Goal: Task Accomplishment & Management: Manage account settings

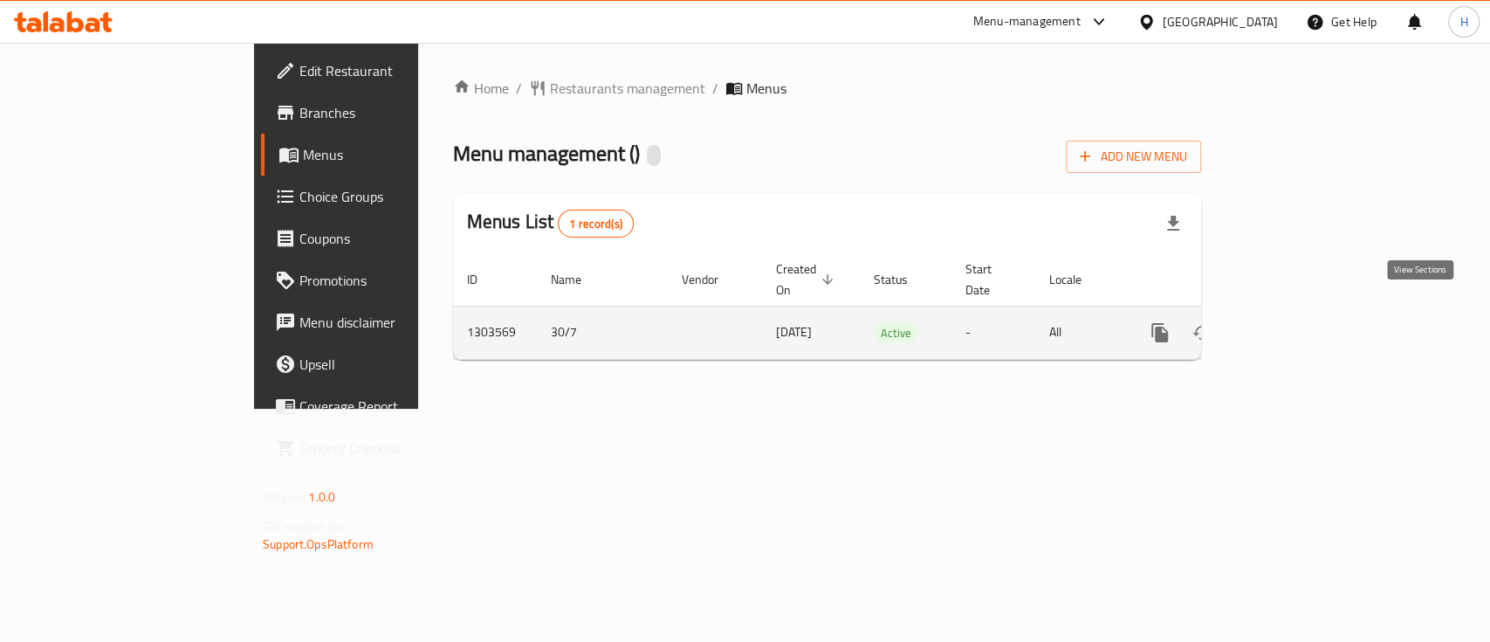
click at [1307, 312] on link "enhanced table" at bounding box center [1286, 333] width 42 height 42
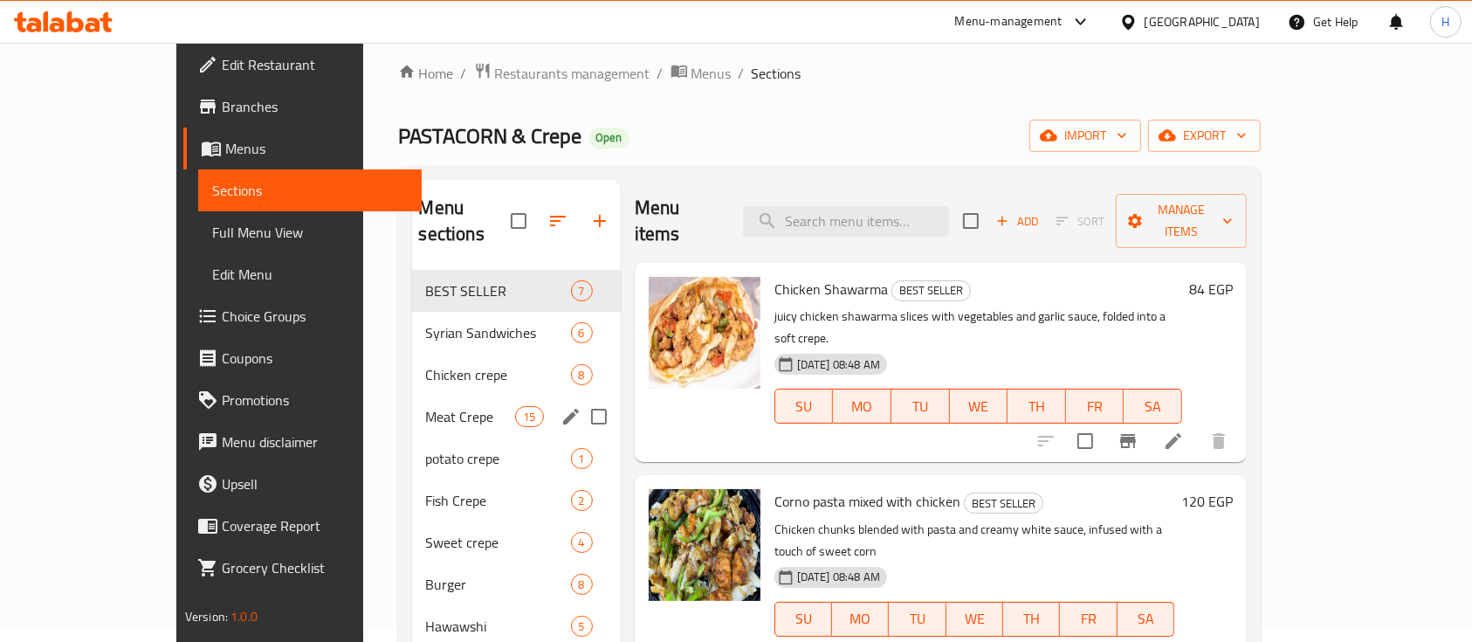
scroll to position [232, 0]
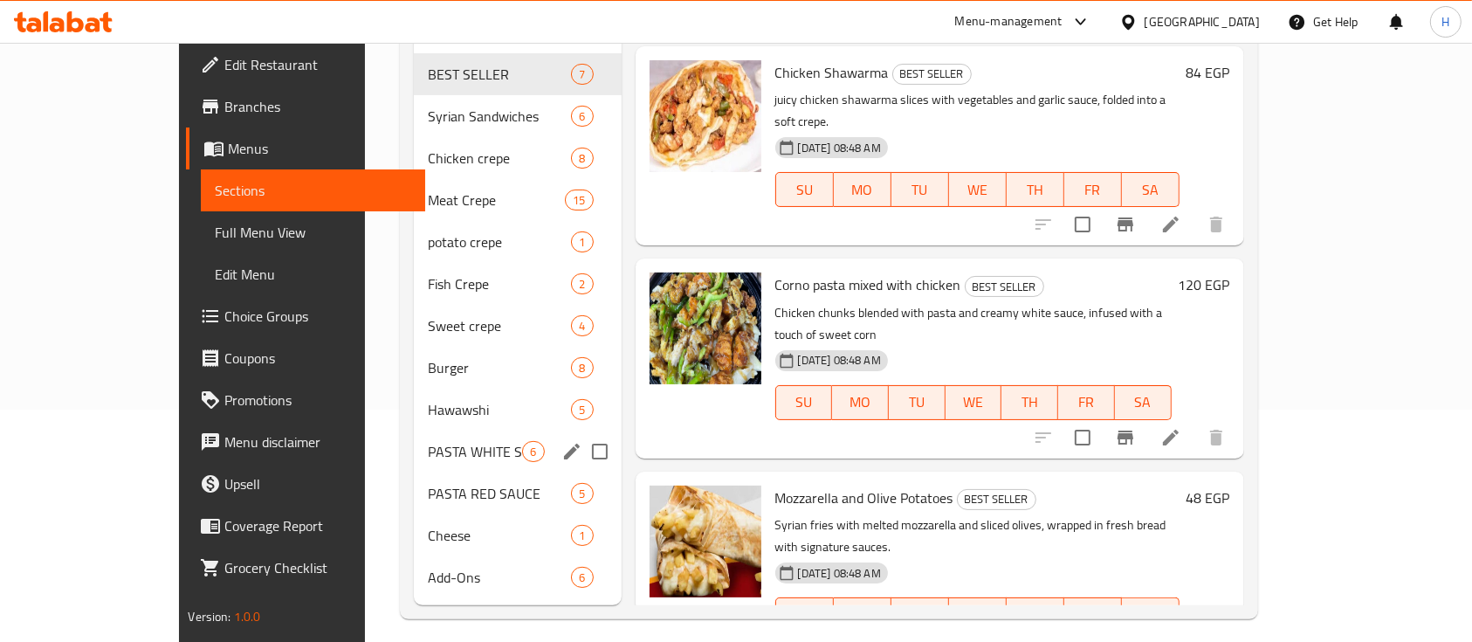
click at [414, 435] on div "PASTA WHITE SAUCE 6" at bounding box center [518, 451] width 208 height 42
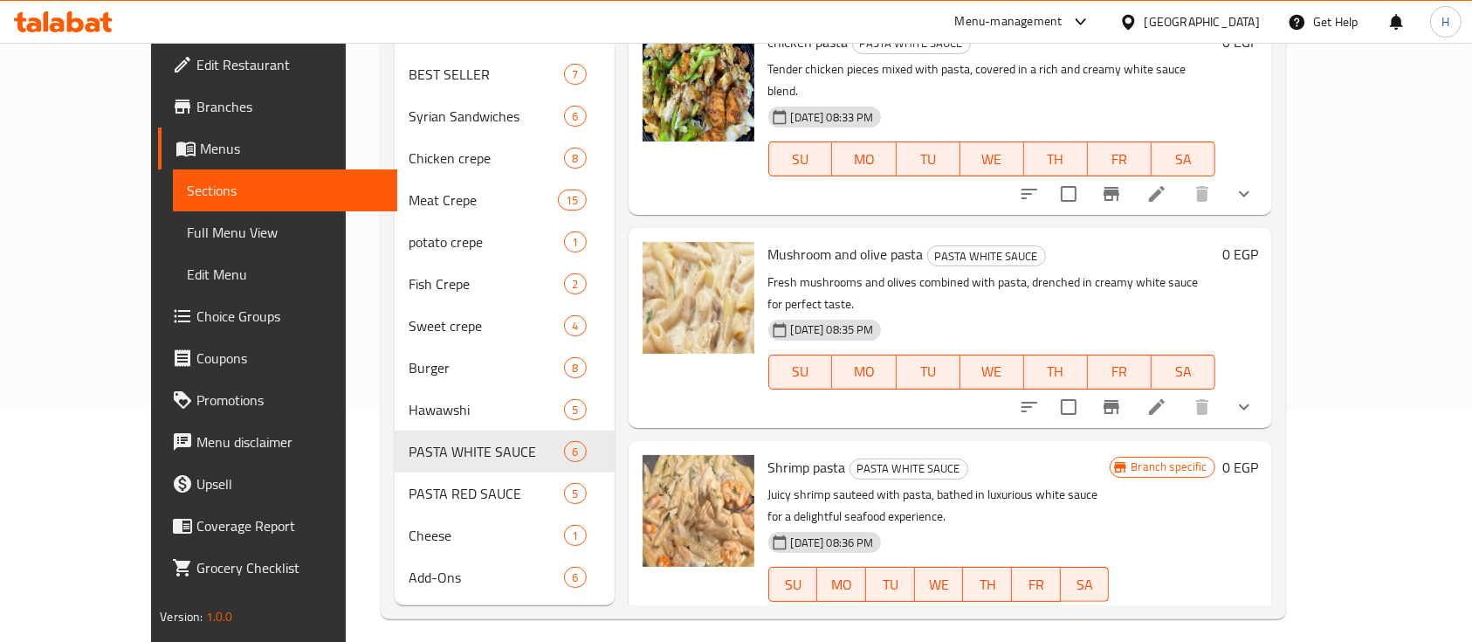
scroll to position [546, 0]
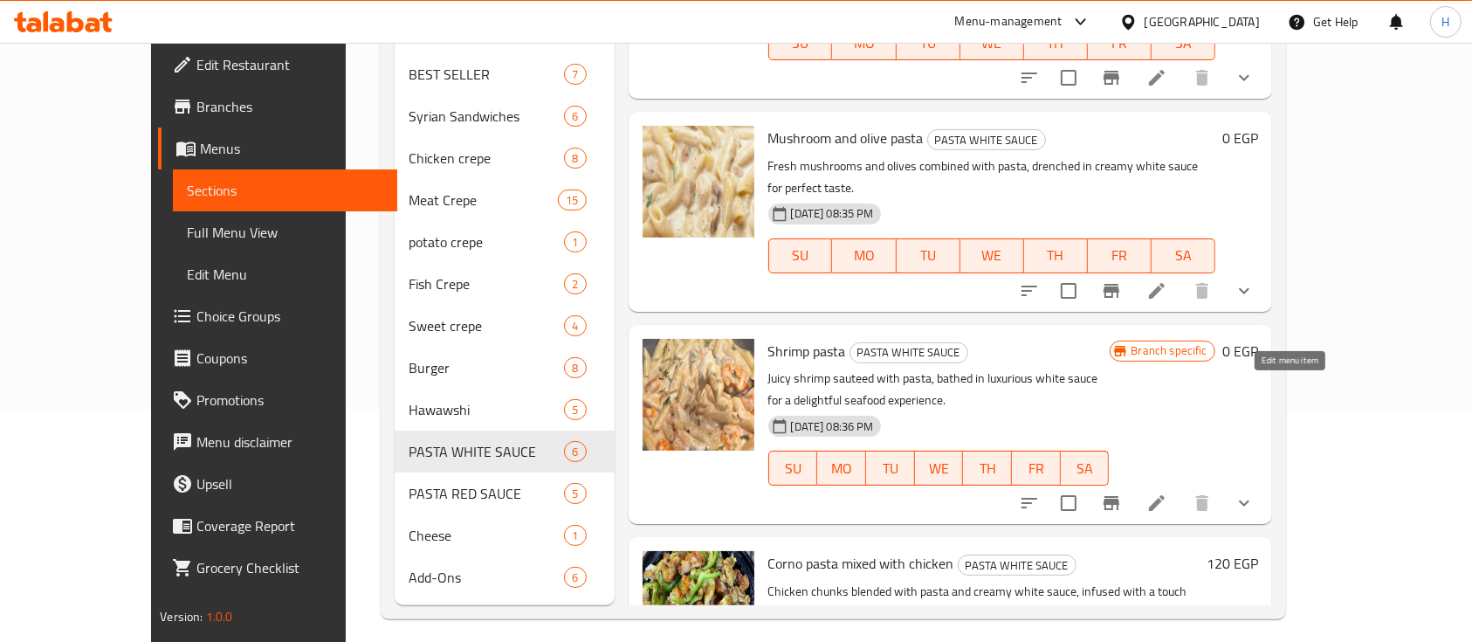
click at [1167, 492] on icon at bounding box center [1156, 502] width 21 height 21
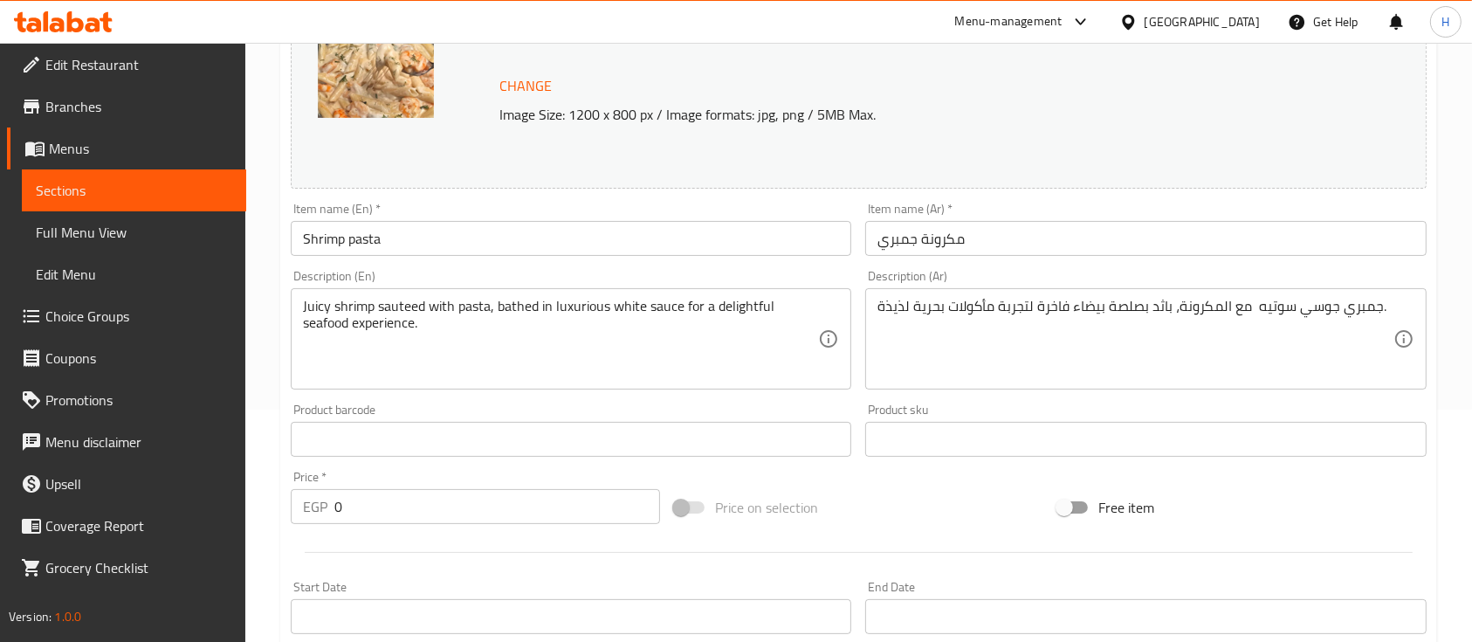
scroll to position [656, 0]
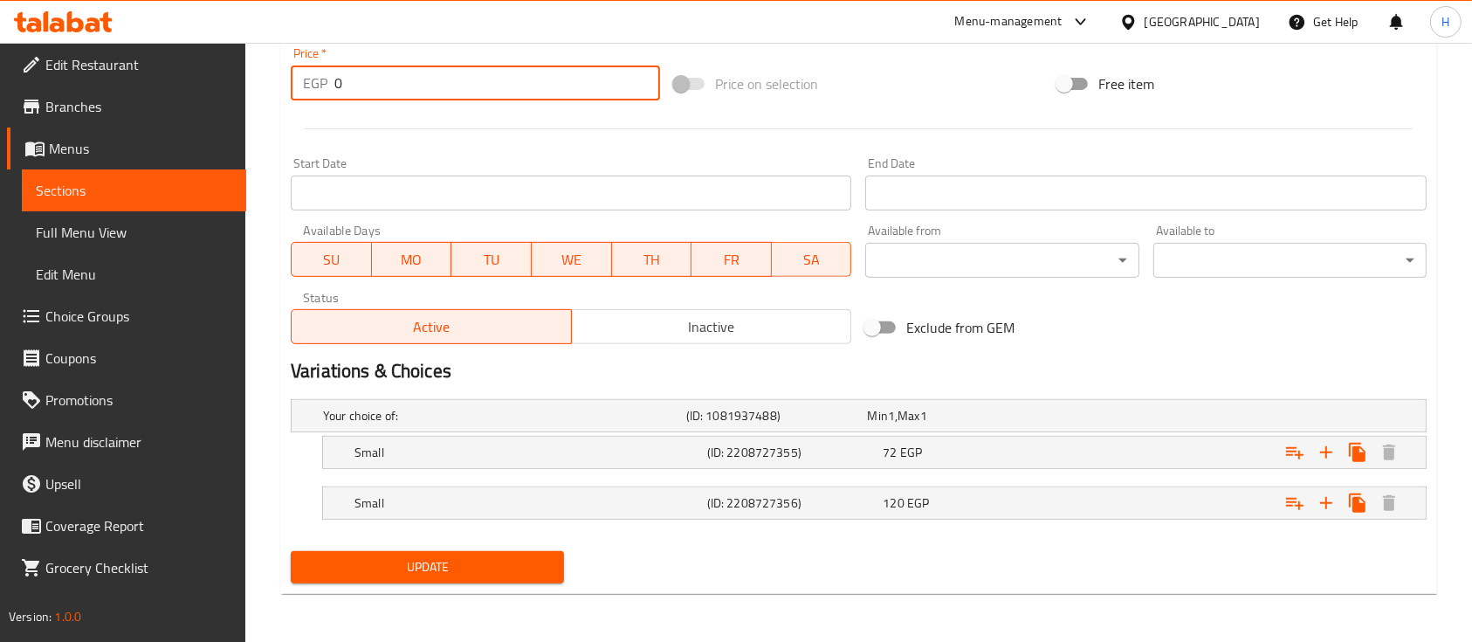
drag, startPoint x: 349, startPoint y: 79, endPoint x: 293, endPoint y: 79, distance: 55.9
click at [293, 79] on div "EGP 0 Price *" at bounding box center [475, 82] width 369 height 35
type input "150"
click at [493, 585] on div "Update" at bounding box center [427, 567] width 287 height 46
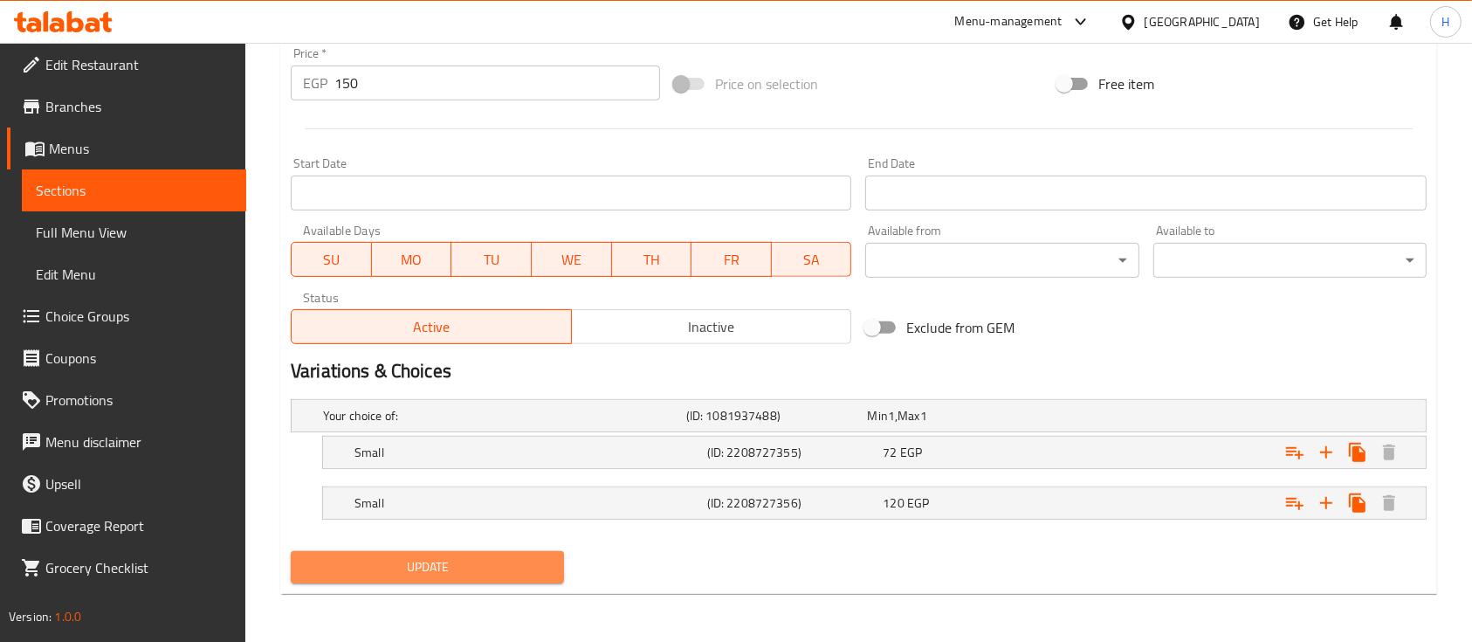
click at [499, 569] on span "Update" at bounding box center [427, 567] width 245 height 22
click at [1095, 442] on div "Expand" at bounding box center [1231, 452] width 353 height 38
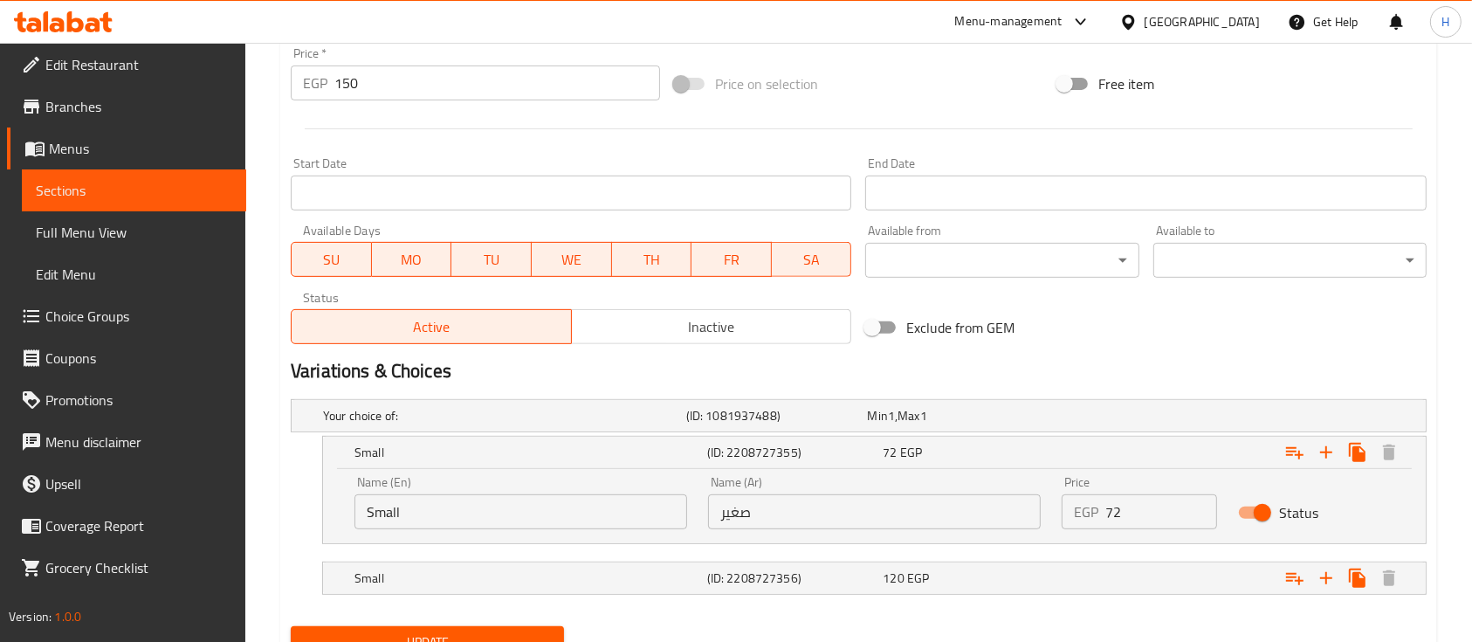
scroll to position [730, 0]
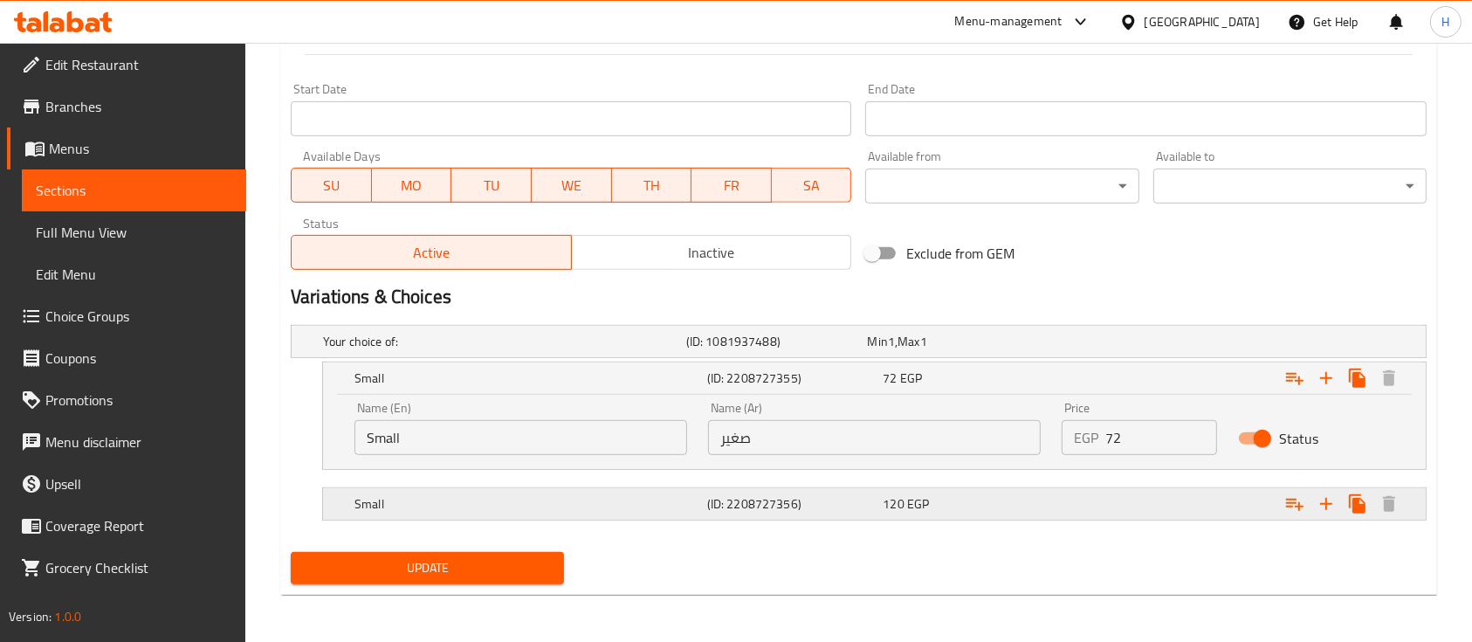
click at [985, 495] on div "120 EGP" at bounding box center [967, 503] width 169 height 17
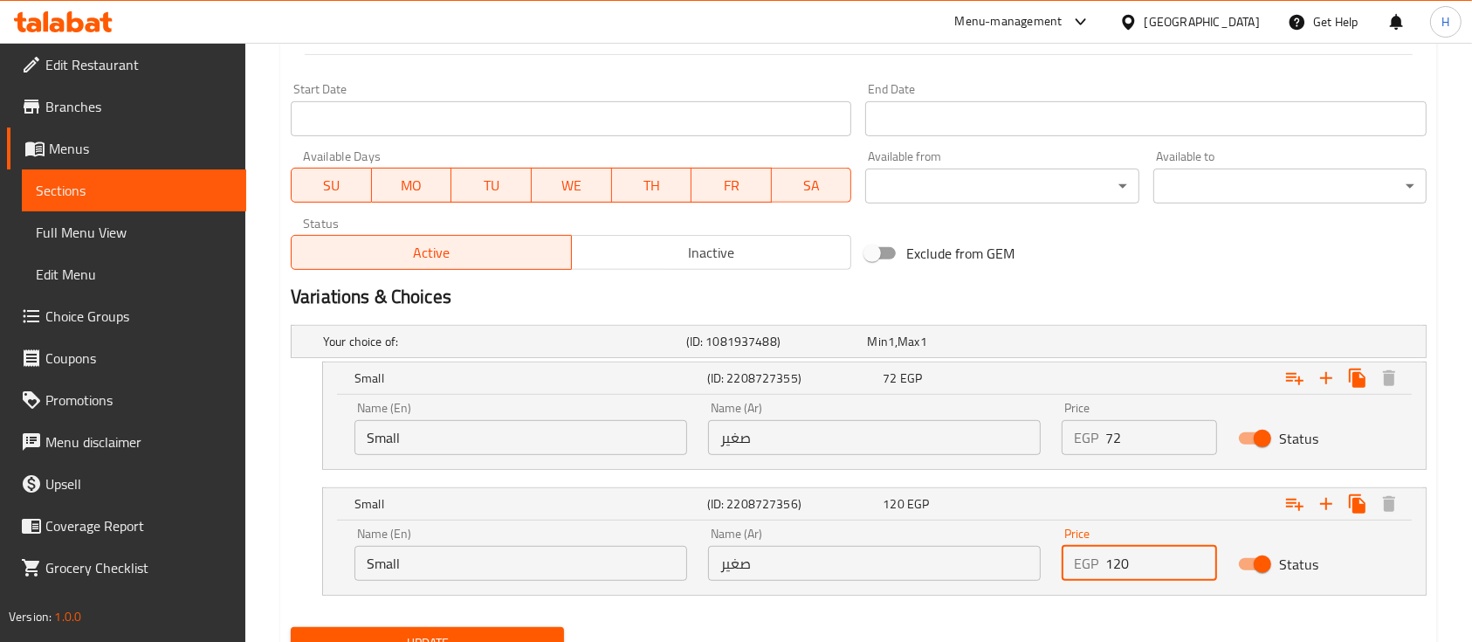
drag, startPoint x: 1124, startPoint y: 562, endPoint x: 1069, endPoint y: 561, distance: 55.0
click at [1069, 561] on div "EGP 120 Price" at bounding box center [1139, 563] width 155 height 35
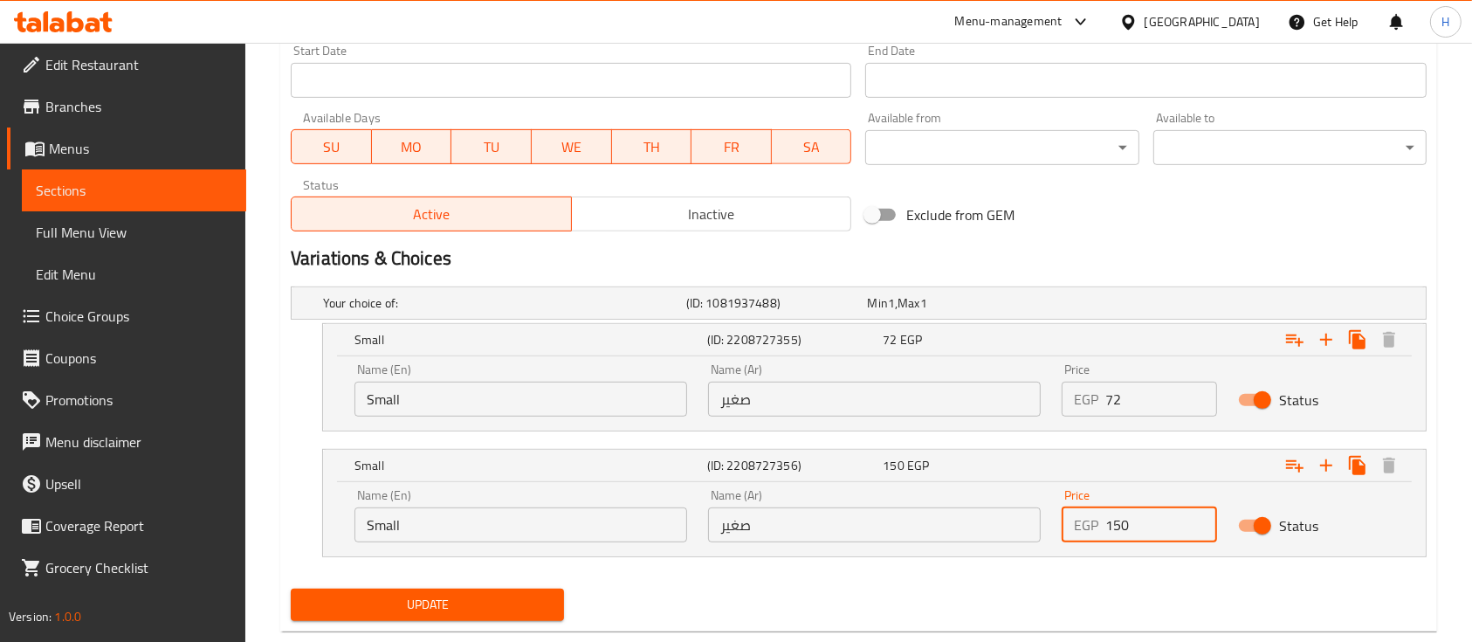
scroll to position [805, 0]
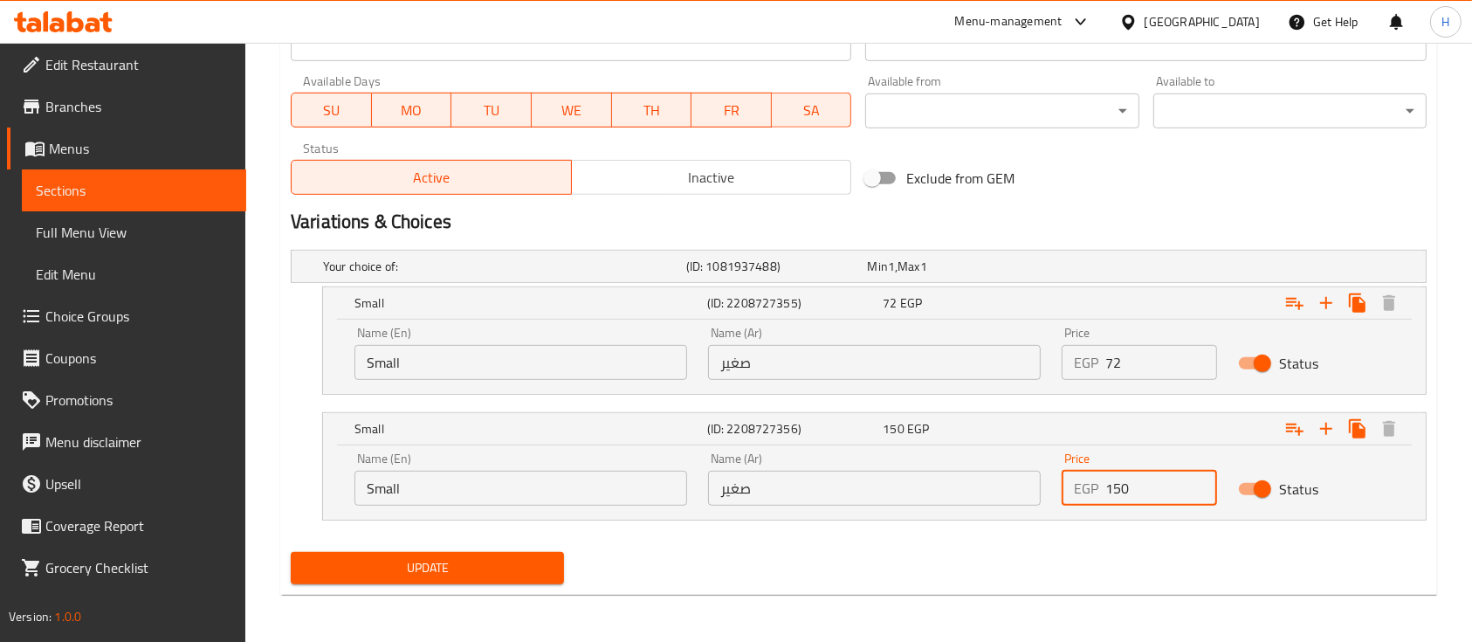
type input "150"
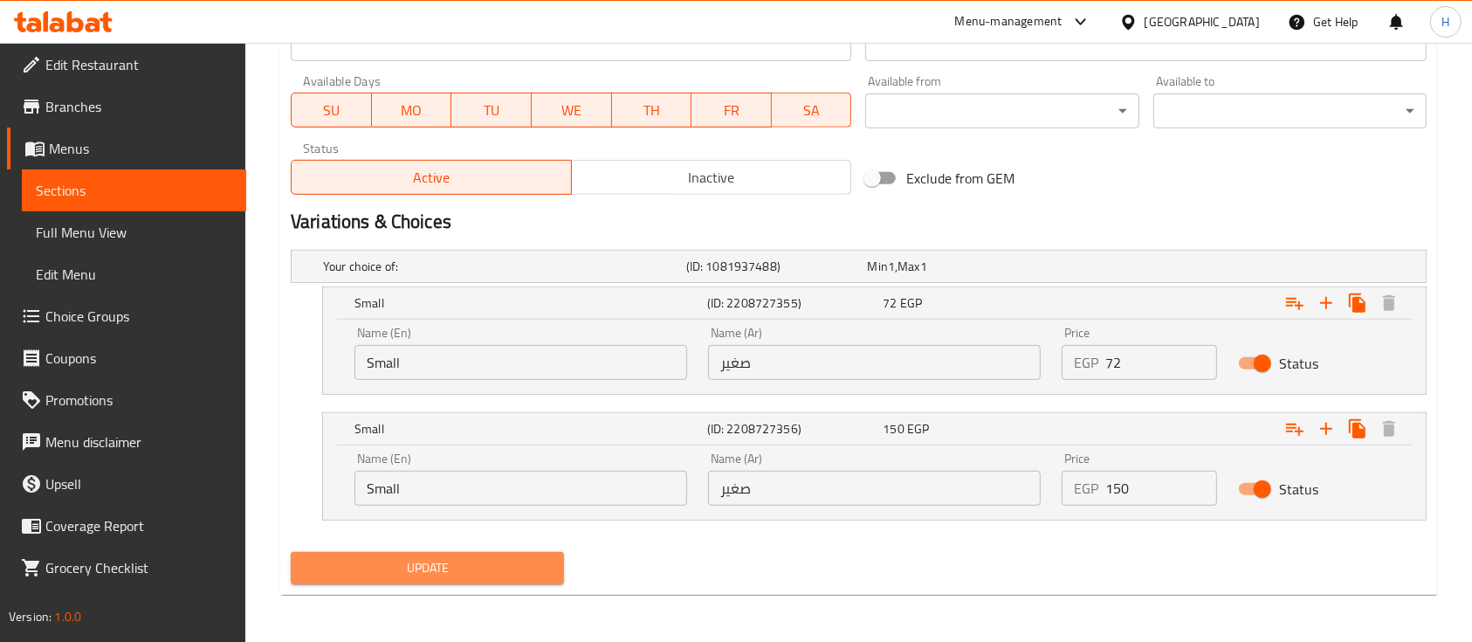
click at [460, 558] on span "Update" at bounding box center [427, 568] width 245 height 22
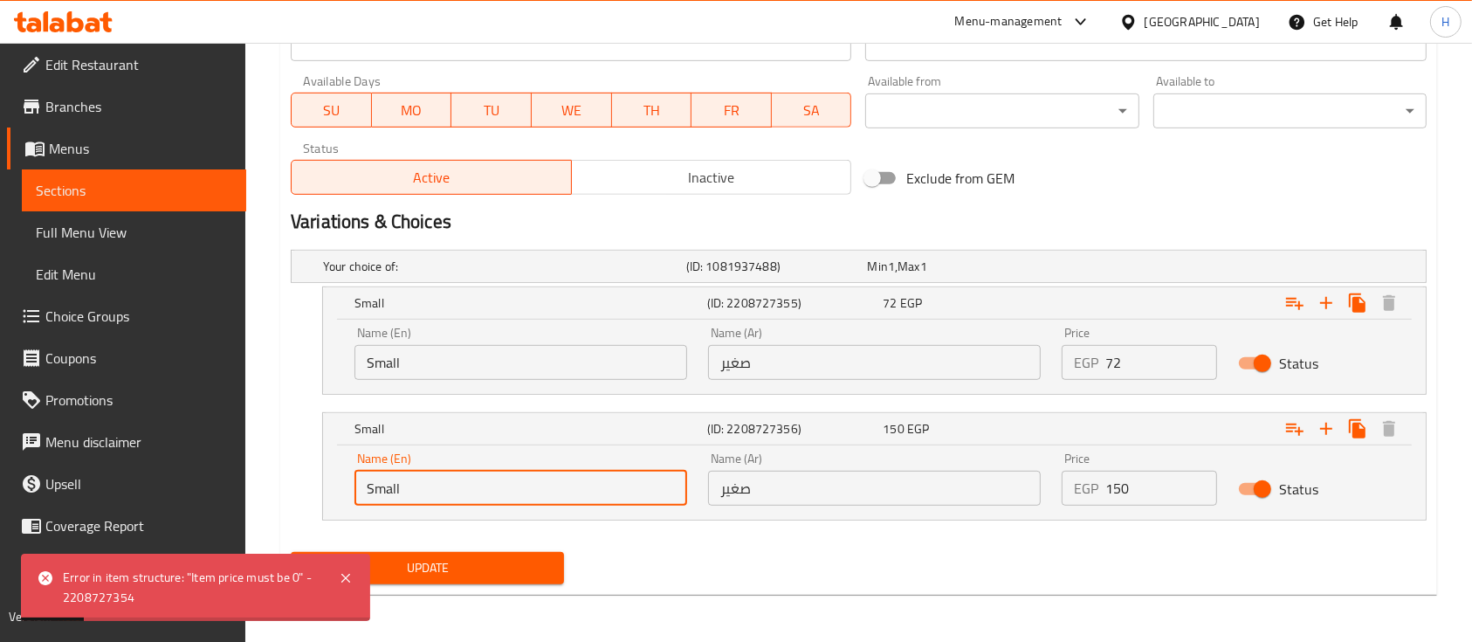
drag, startPoint x: 414, startPoint y: 478, endPoint x: 300, endPoint y: 463, distance: 114.6
click at [300, 463] on div "Small (ID: 2208727356) 150 EGP Name (En) Small Name (En) Name (Ar) صغير Name (A…" at bounding box center [859, 466] width 1136 height 108
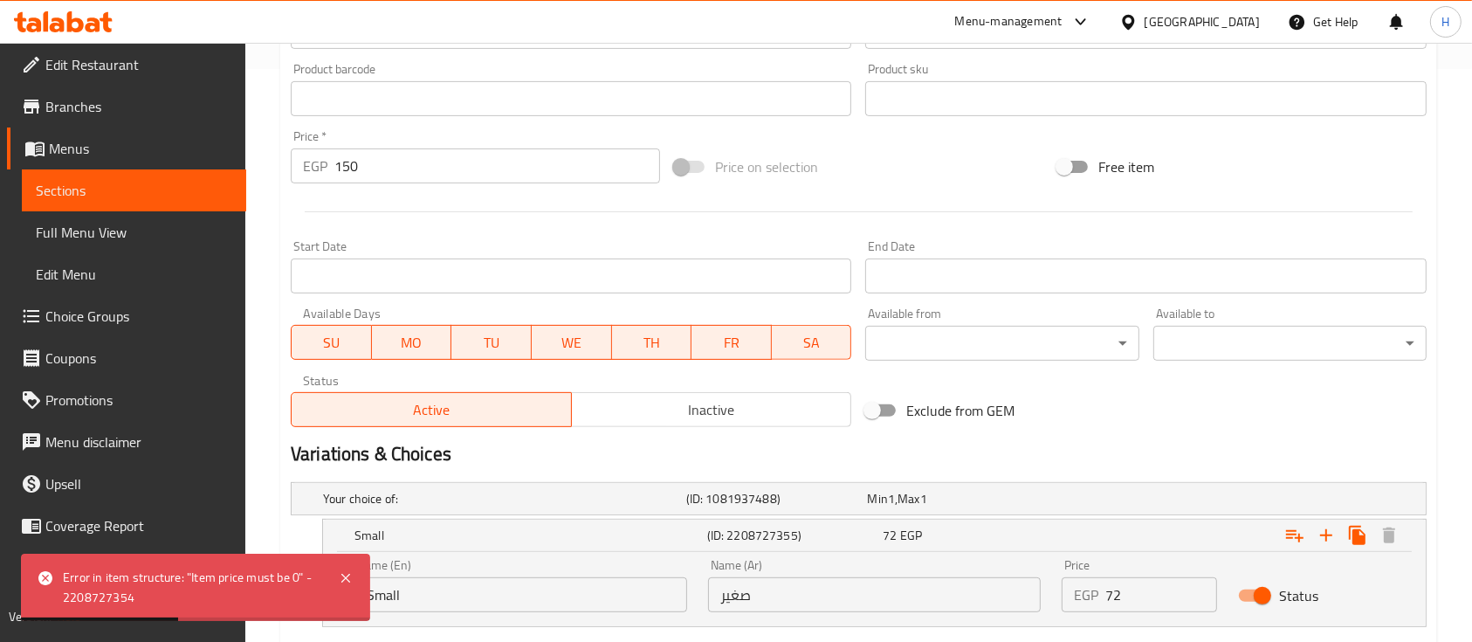
scroll to position [456, 0]
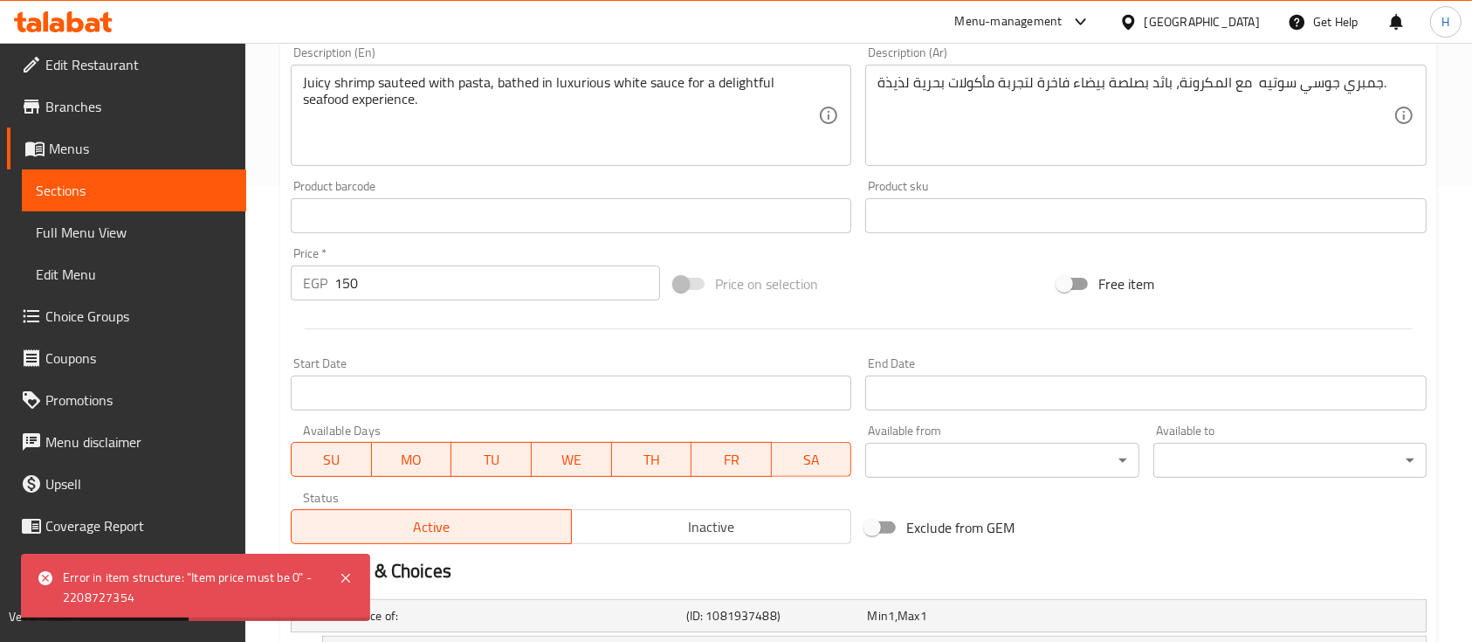
type input "large"
click at [293, 278] on div "EGP 150 Price *" at bounding box center [475, 282] width 369 height 35
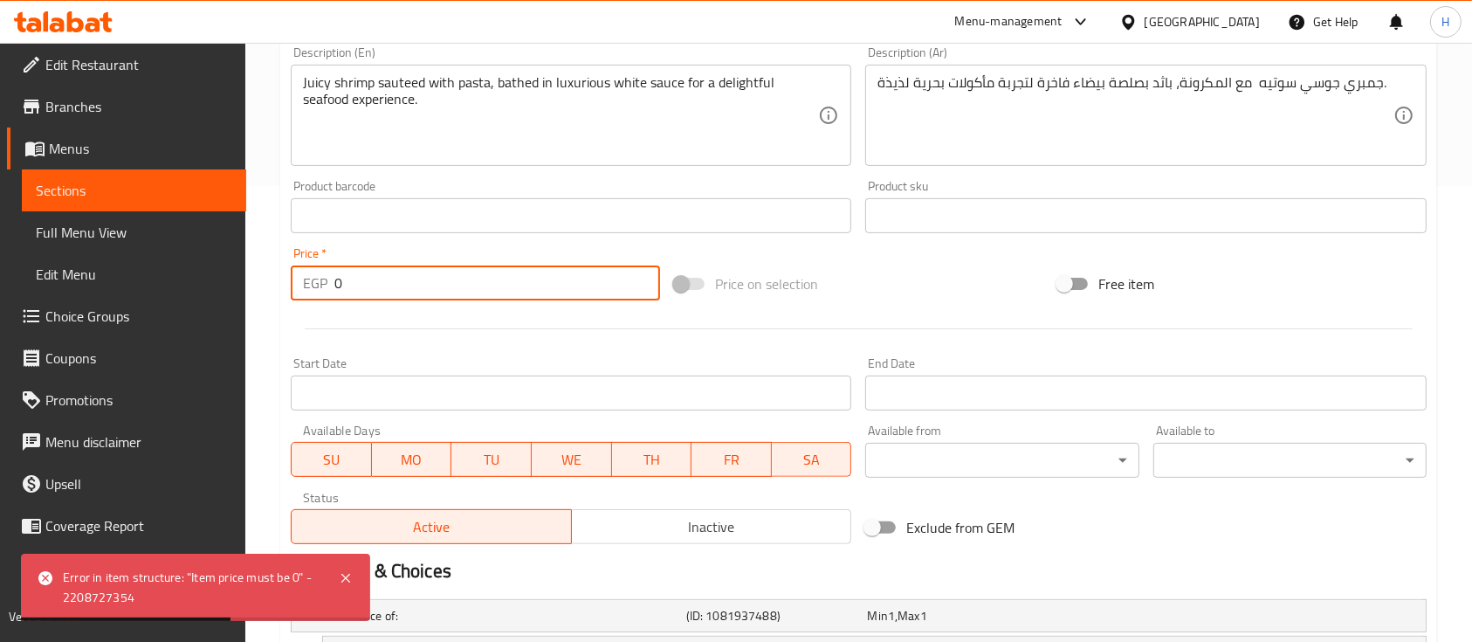
scroll to position [805, 0]
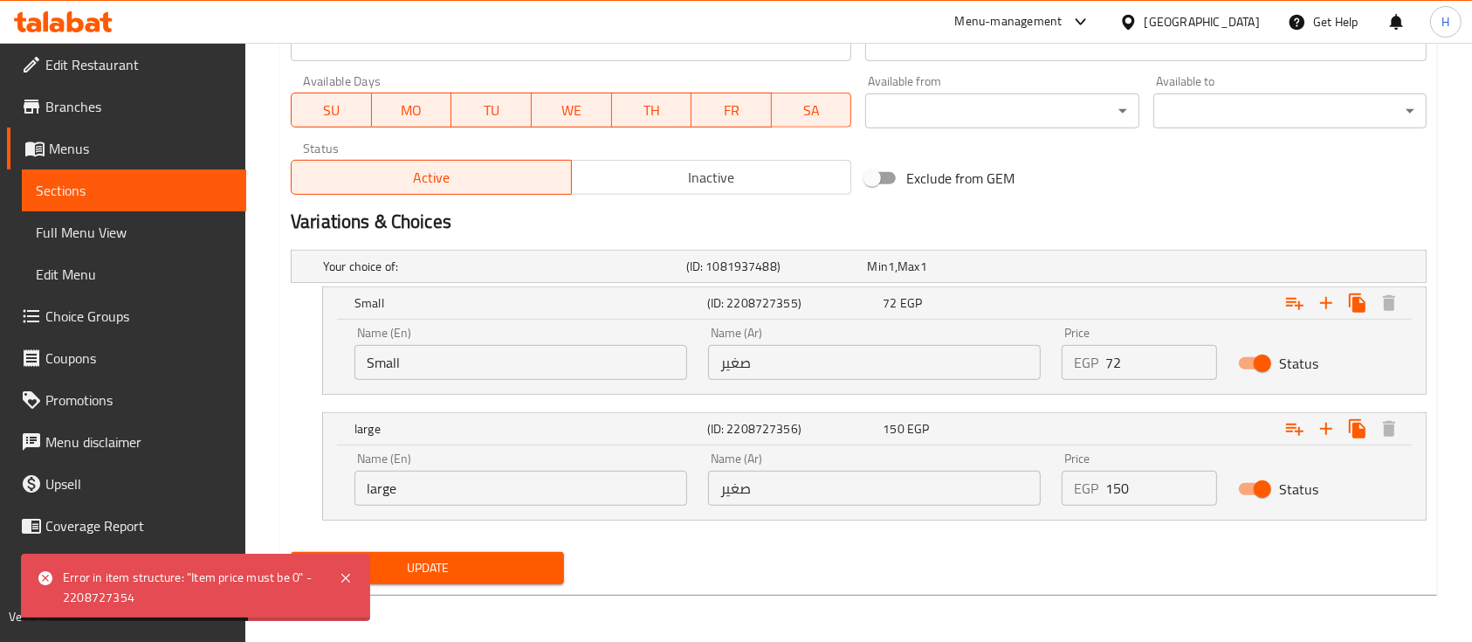
type input "0"
click at [491, 564] on span "Update" at bounding box center [427, 568] width 245 height 22
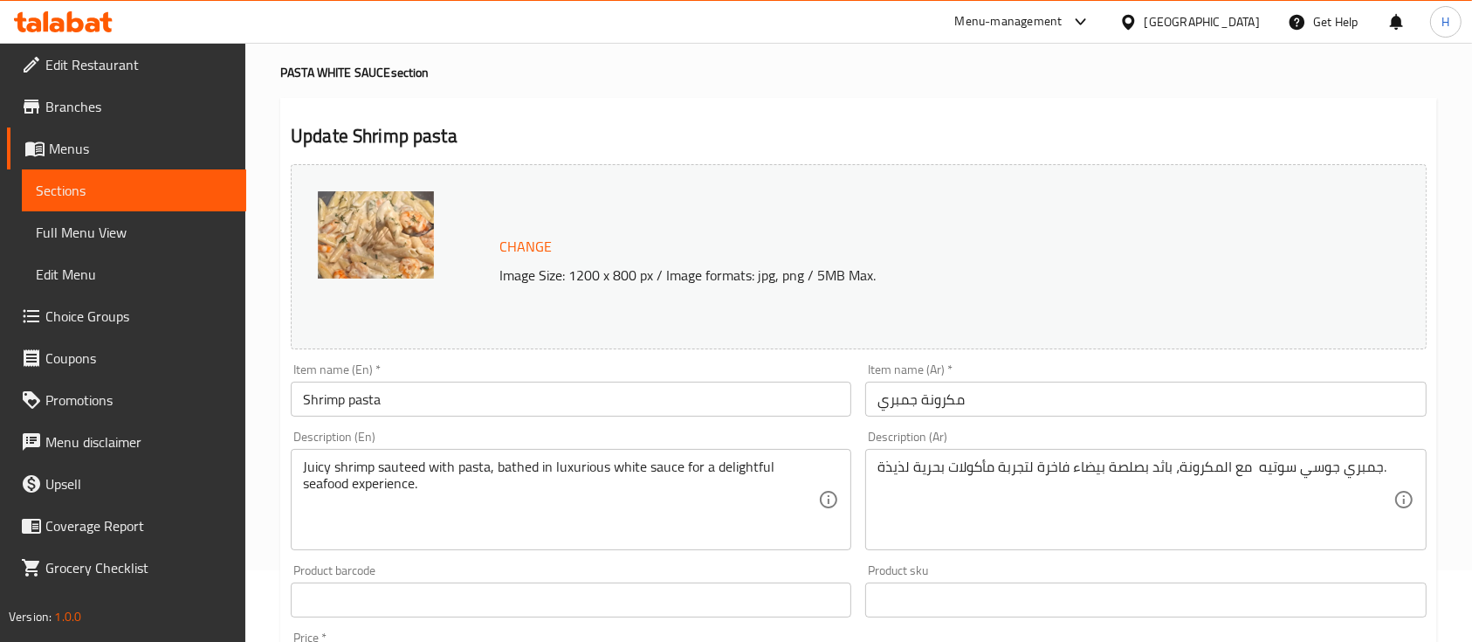
scroll to position [0, 0]
